Goal: Find specific page/section: Find specific page/section

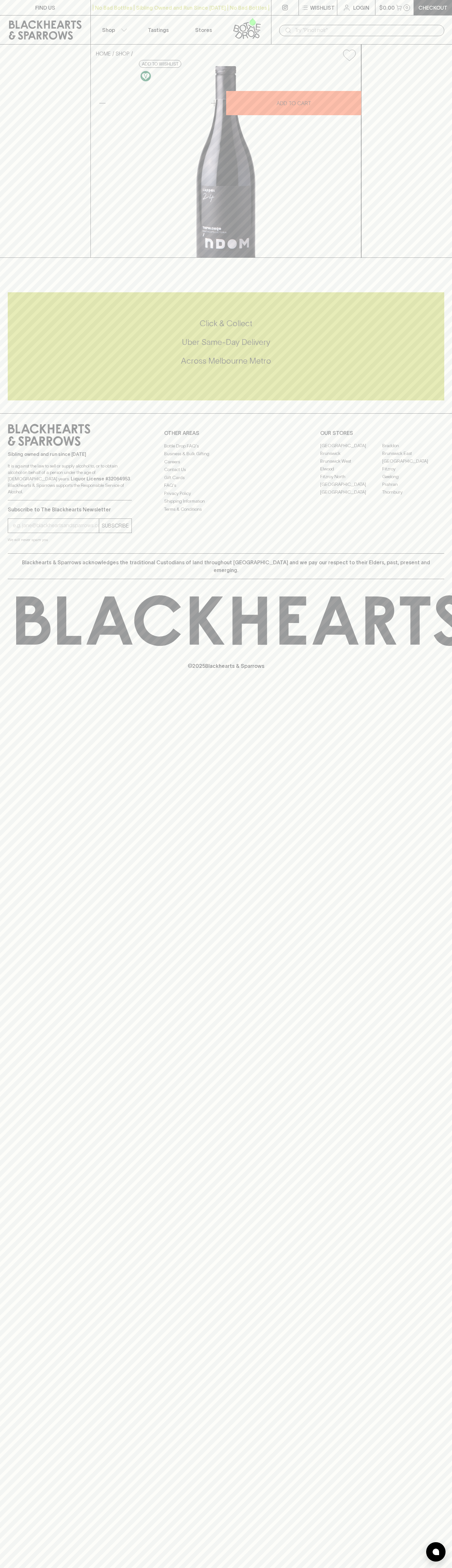
click at [189, 17] on link "Stores" at bounding box center [203, 29] width 45 height 29
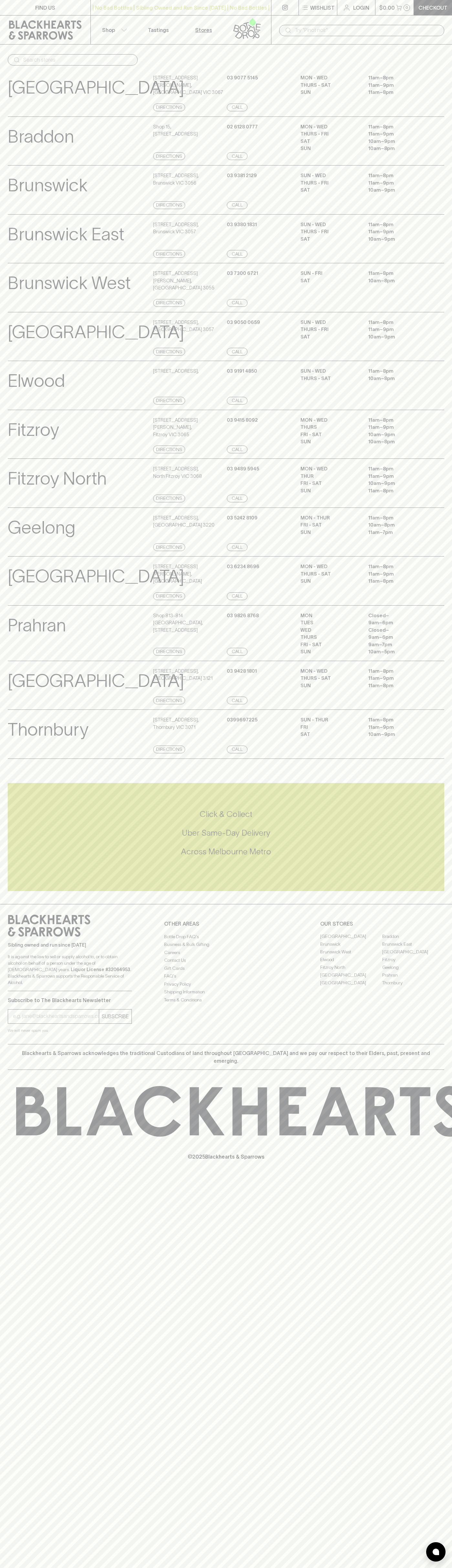
click at [42, 1567] on html "FIND US | No Bad Bottles | Sibling Owned and Run Since 2006 | No Bad Bottles | …" at bounding box center [226, 784] width 452 height 1568
click at [23, 1132] on icon at bounding box center [34, 1111] width 34 height 48
